Goal: Information Seeking & Learning: Learn about a topic

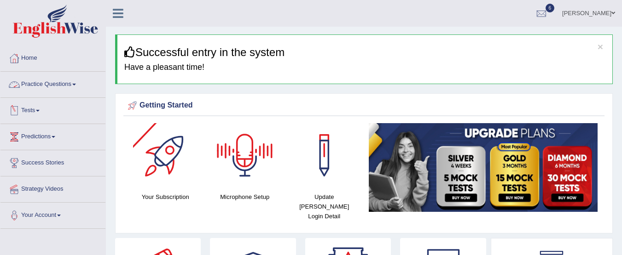
click at [76, 84] on span at bounding box center [74, 85] width 4 height 2
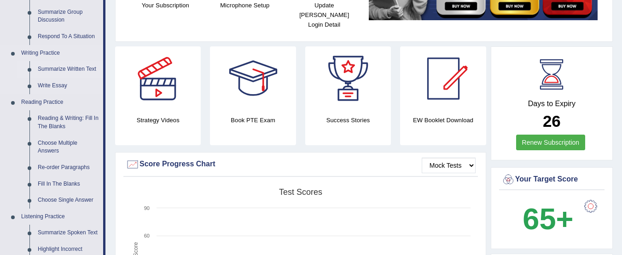
scroll to position [192, 0]
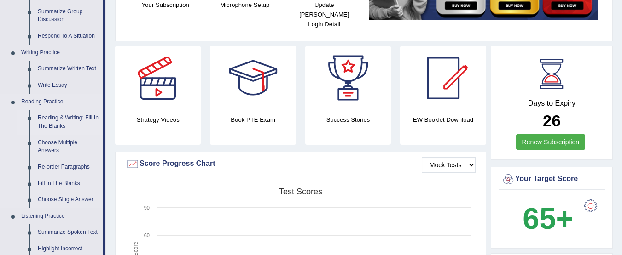
click at [57, 118] on link "Reading & Writing: Fill In The Blanks" at bounding box center [68, 122] width 69 height 24
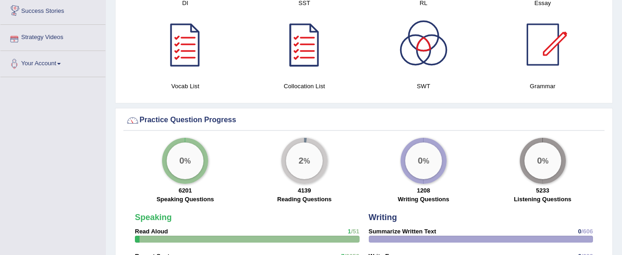
scroll to position [684, 0]
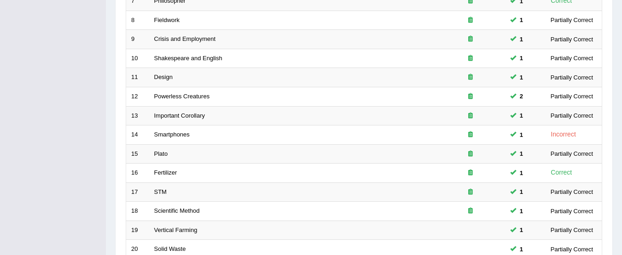
scroll to position [354, 0]
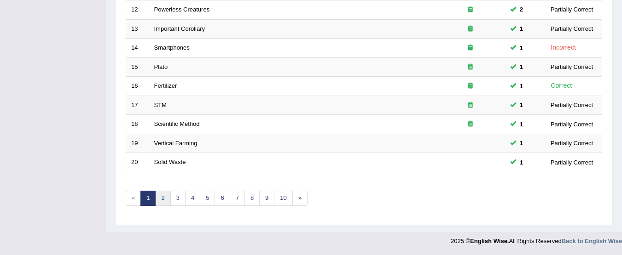
click at [166, 204] on link "2" at bounding box center [162, 198] width 15 height 15
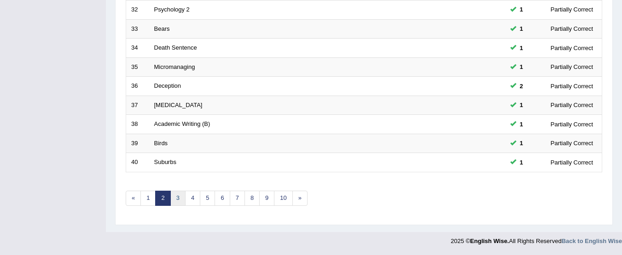
click at [178, 202] on link "3" at bounding box center [177, 198] width 15 height 15
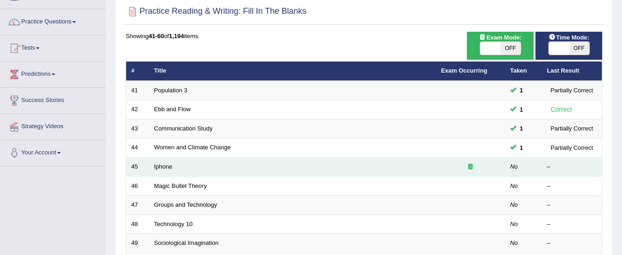
click at [226, 162] on td "Iphone" at bounding box center [292, 167] width 287 height 19
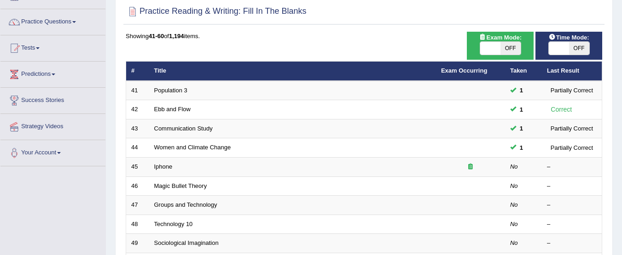
click at [489, 46] on span at bounding box center [490, 48] width 20 height 13
checkbox input "true"
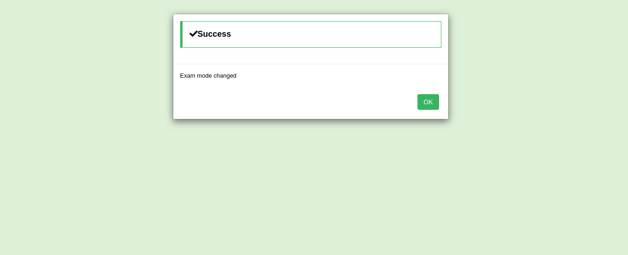
click at [434, 98] on button "OK" at bounding box center [428, 102] width 21 height 16
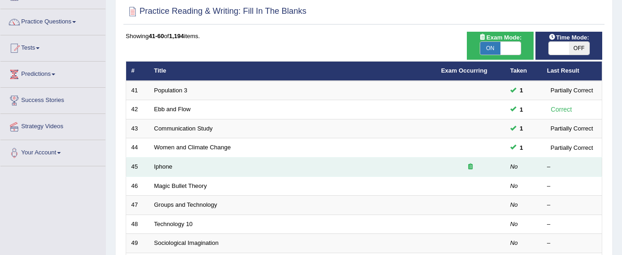
click at [218, 173] on td "Iphone" at bounding box center [292, 167] width 287 height 19
click at [163, 169] on link "Iphone" at bounding box center [163, 166] width 18 height 7
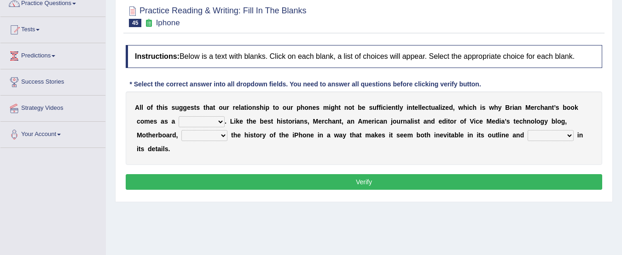
click at [219, 121] on select "privilege relief demotion flash" at bounding box center [202, 121] width 46 height 11
select select "relief"
click at [179, 116] on select "privilege relief demotion flash" at bounding box center [202, 121] width 46 height 11
click at [219, 135] on select "enriches unpacks detours contorts" at bounding box center [204, 135] width 46 height 11
select select "detours"
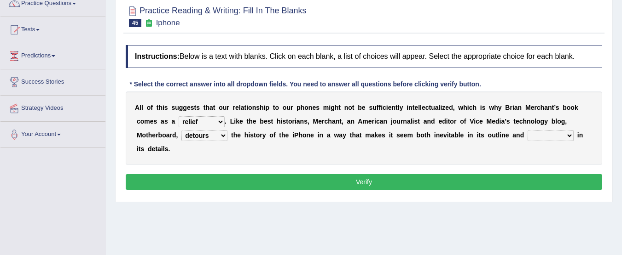
click at [181, 130] on select "enriches unpacks detours contorts" at bounding box center [204, 135] width 46 height 11
click at [566, 138] on select "surprises surprised surprising surprise" at bounding box center [550, 135] width 46 height 11
select select "surprised"
click at [527, 130] on select "surprises surprised surprising surprise" at bounding box center [550, 135] width 46 height 11
click at [516, 185] on button "Verify" at bounding box center [364, 182] width 476 height 16
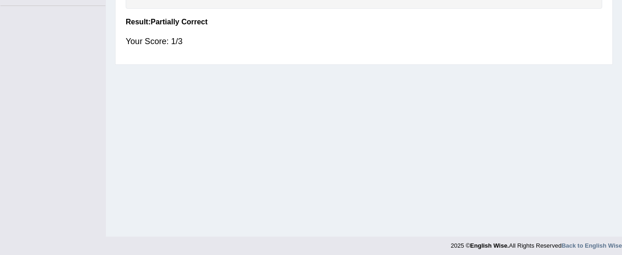
scroll to position [228, 0]
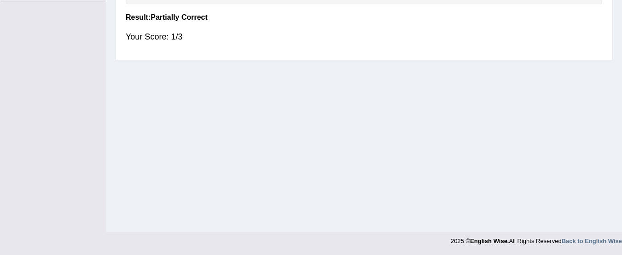
click at [178, 123] on div "Home Practice Reading & Writing: Fill In The Blanks Iphone « Prev Next » Report…" at bounding box center [364, 2] width 516 height 460
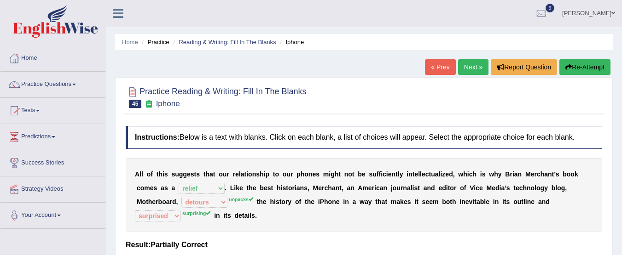
click at [470, 64] on link "Next »" at bounding box center [473, 67] width 30 height 16
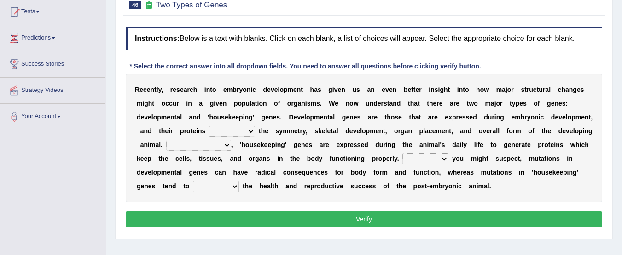
click at [251, 133] on select "push control hold elevate" at bounding box center [232, 131] width 46 height 11
drag, startPoint x: 277, startPoint y: 51, endPoint x: 337, endPoint y: -80, distance: 143.5
click at [337, 0] on html "Toggle navigation Home Practice Questions Speaking Practice Read Aloud Repeat S…" at bounding box center [311, 28] width 622 height 255
drag, startPoint x: 263, startPoint y: 163, endPoint x: 333, endPoint y: 173, distance: 71.0
click at [272, 128] on div "R e c e n t l y , r e s e a r c h i n t o e m b r y o n i c d e v e l o p m e n…" at bounding box center [364, 138] width 476 height 129
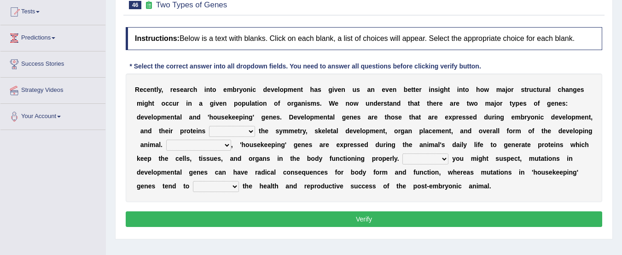
drag, startPoint x: 333, startPoint y: 173, endPoint x: 306, endPoint y: 180, distance: 28.1
click at [306, 180] on div "R e c e n t l y , r e s e a r c h i n t o e m b r y o n i c d e v e l o p m e n…" at bounding box center [364, 138] width 476 height 129
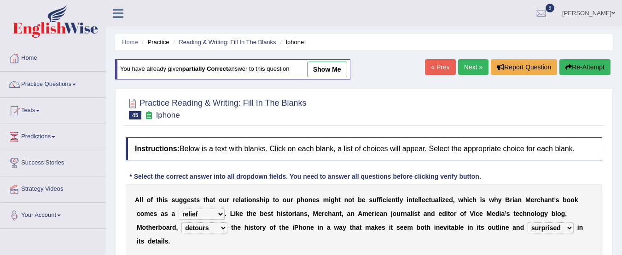
select select "relief"
select select "detours"
select select "surprised"
click at [75, 82] on link "Practice Questions" at bounding box center [52, 83] width 105 height 23
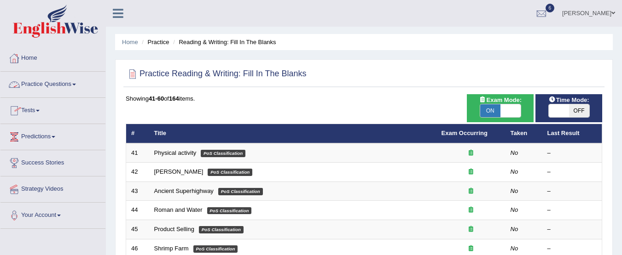
click at [67, 81] on link "Practice Questions" at bounding box center [52, 83] width 105 height 23
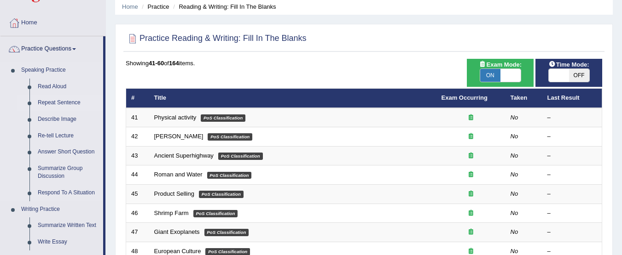
scroll to position [36, 0]
